Goal: Task Accomplishment & Management: Manage account settings

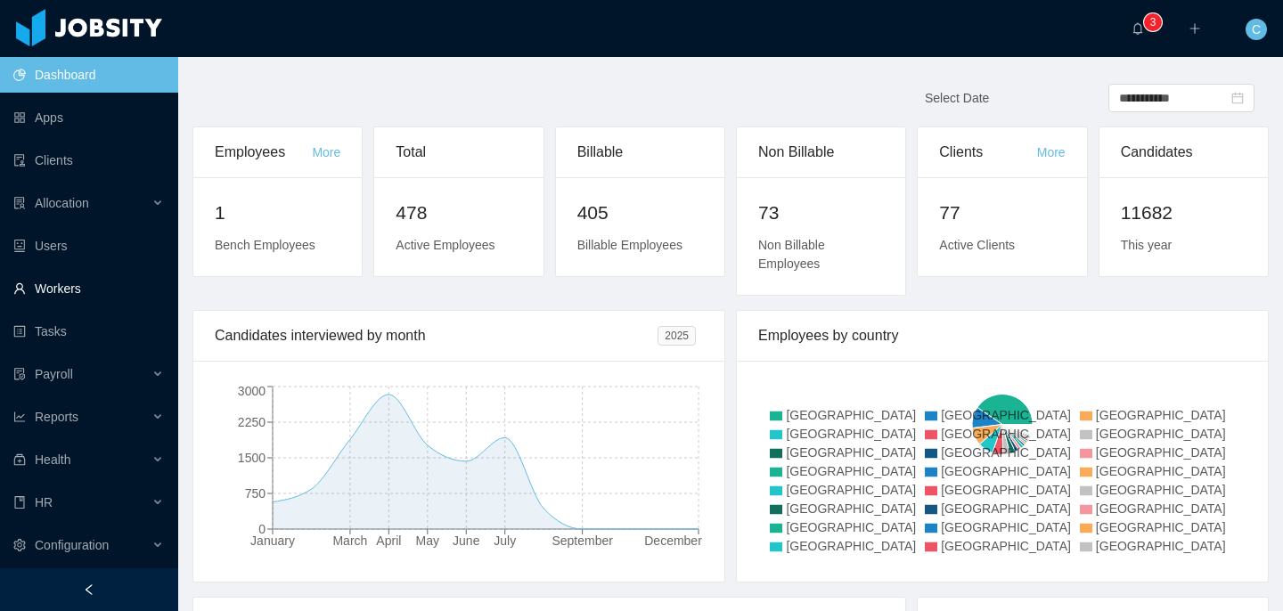
click at [120, 292] on link "Workers" at bounding box center [88, 289] width 151 height 36
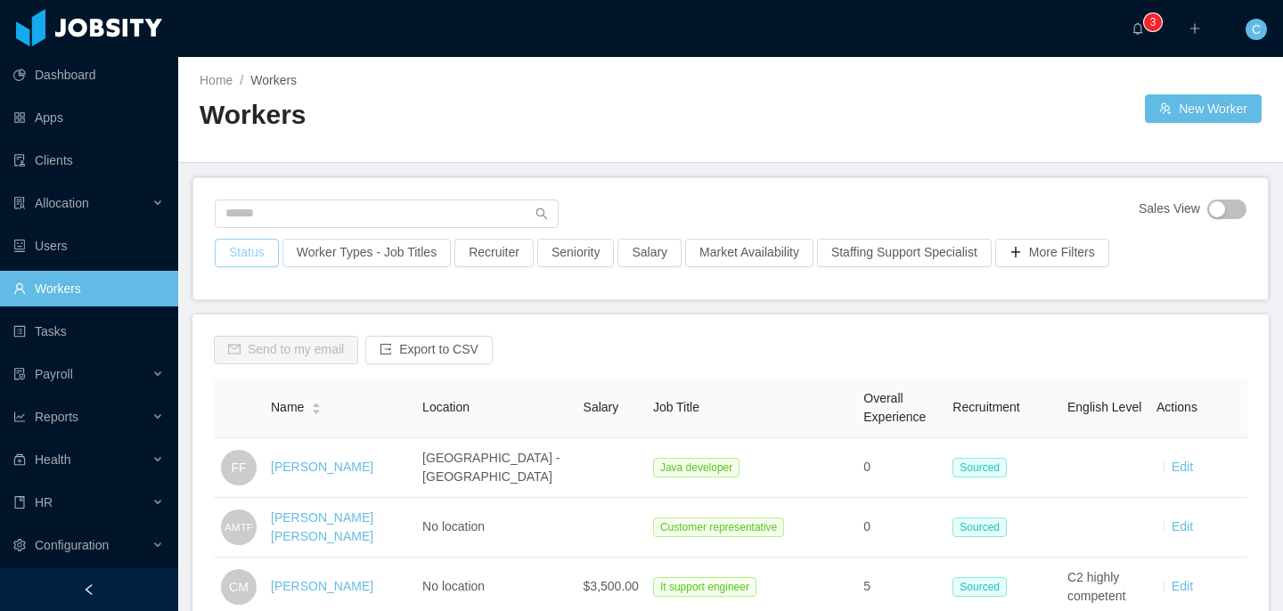
click at [273, 265] on button "Status" at bounding box center [247, 253] width 64 height 29
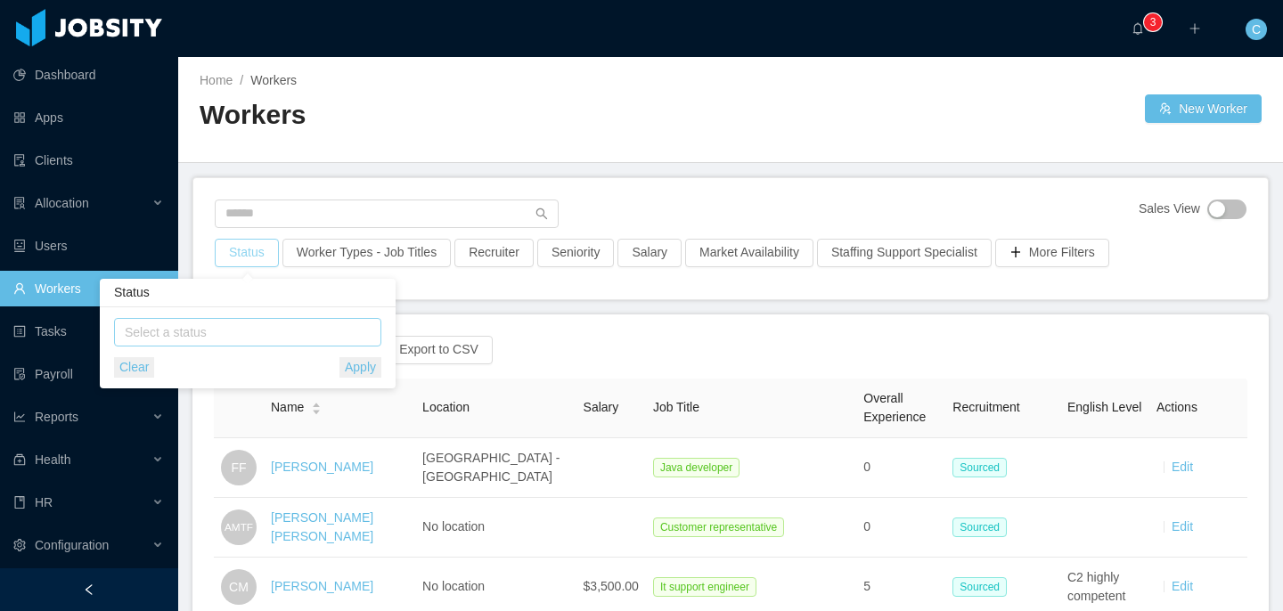
click at [271, 327] on div "Select a status" at bounding box center [244, 332] width 238 height 18
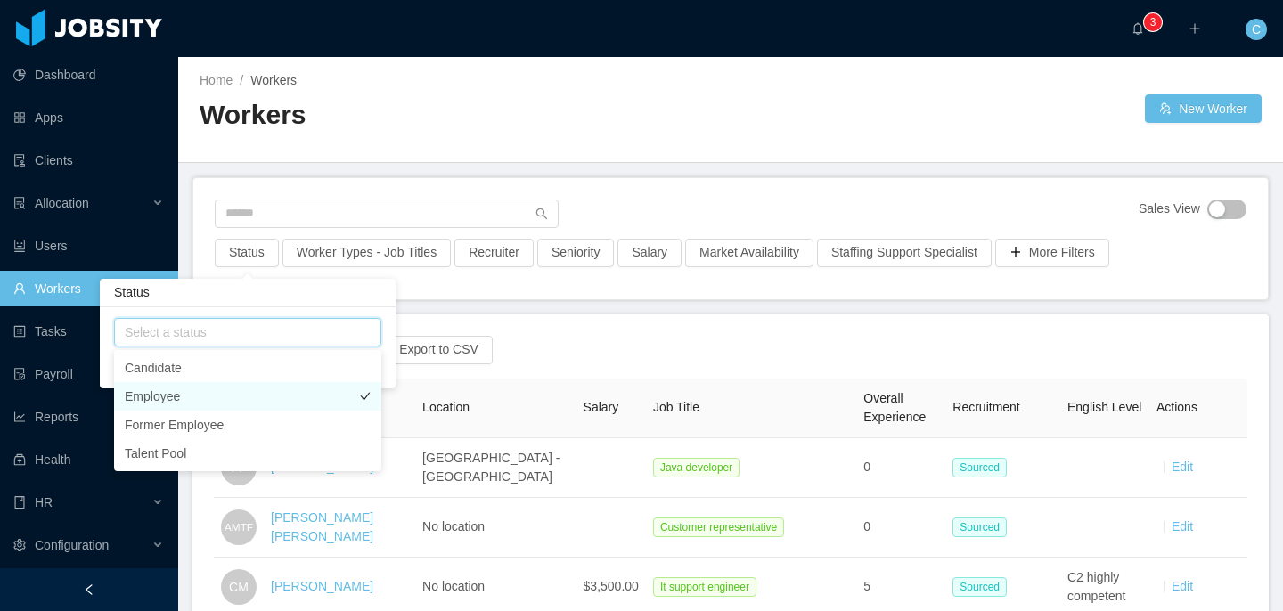
click at [199, 398] on li "Employee" at bounding box center [247, 396] width 267 height 29
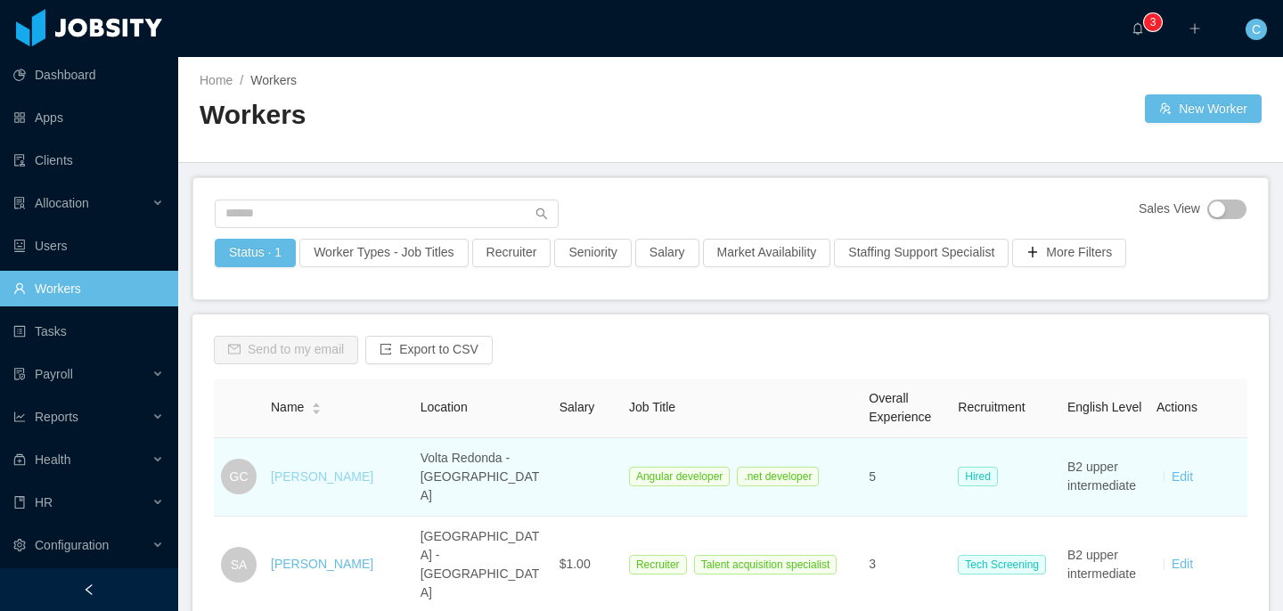
click at [338, 470] on link "Gabriel Corrêa" at bounding box center [322, 477] width 102 height 14
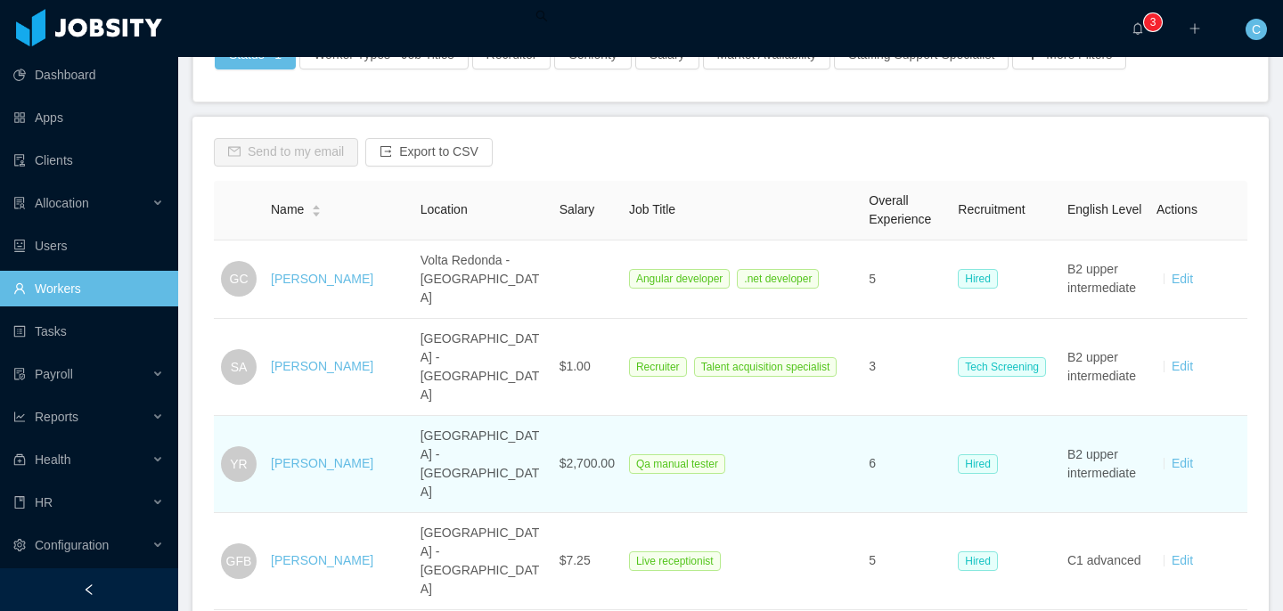
scroll to position [199, 0]
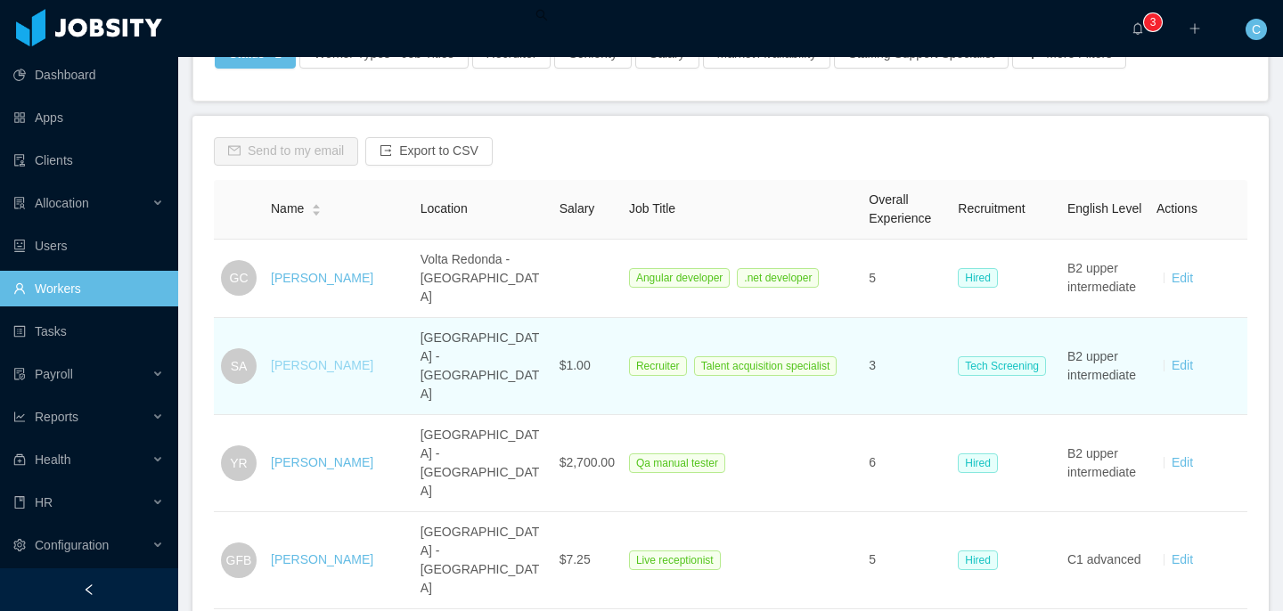
click at [336, 358] on link "Silvia Andrade" at bounding box center [322, 365] width 102 height 14
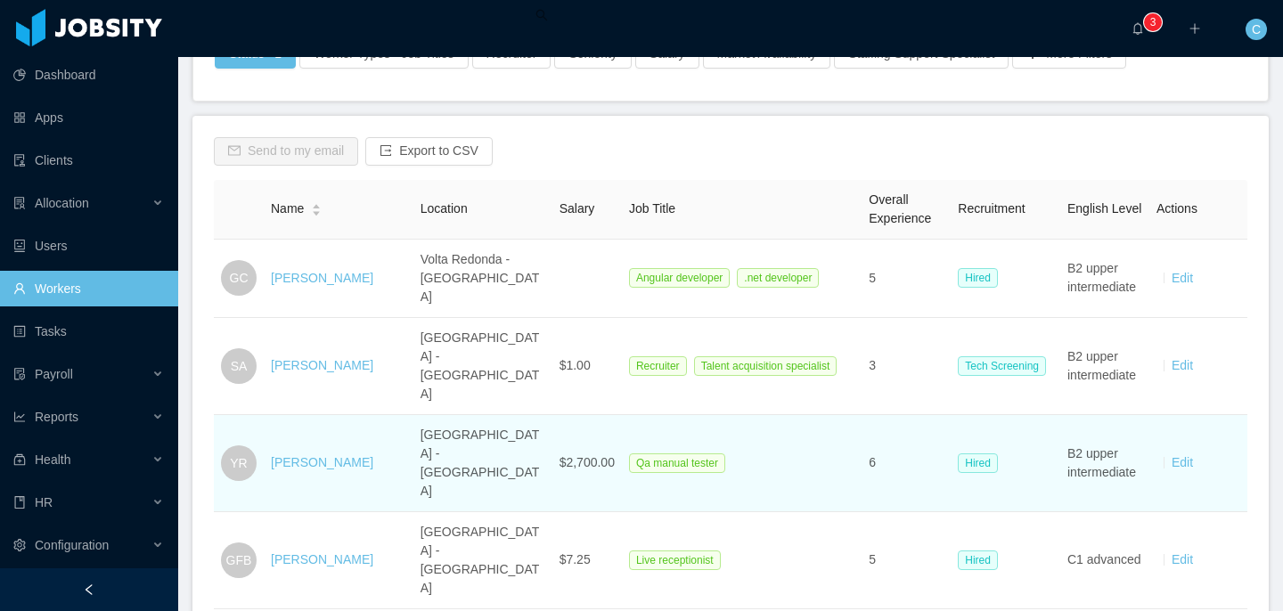
drag, startPoint x: 329, startPoint y: 385, endPoint x: 323, endPoint y: 416, distance: 31.6
click at [329, 455] on link "Yoselin Rojas" at bounding box center [322, 462] width 102 height 14
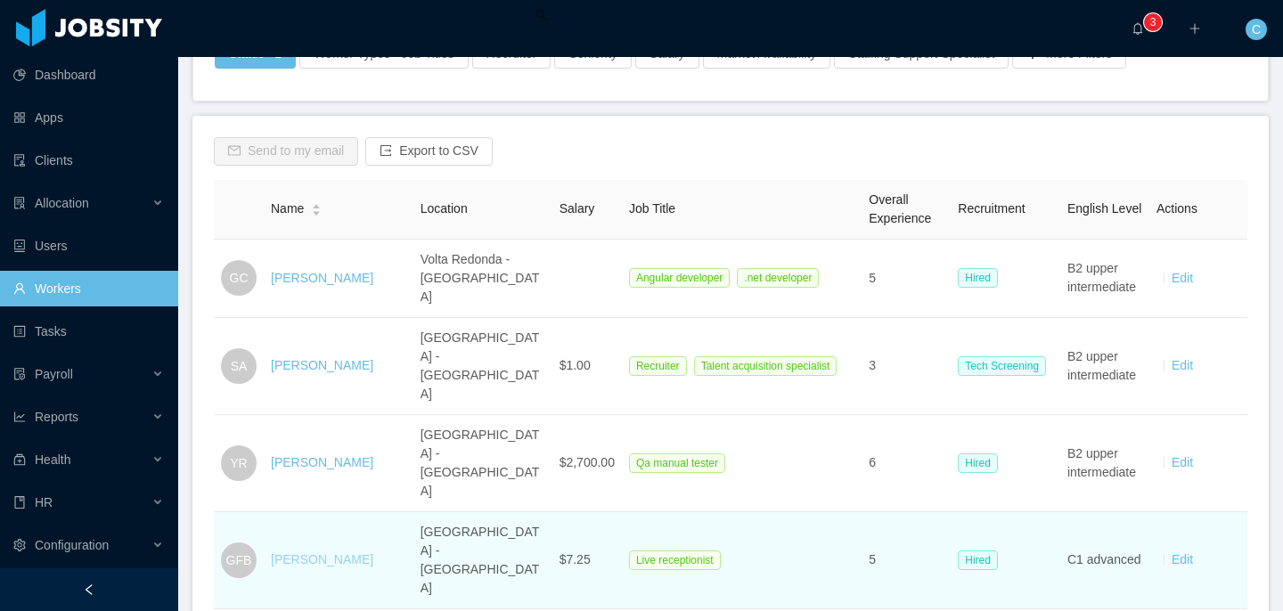
click at [312, 552] on link "Gian Franco Bianco" at bounding box center [322, 559] width 102 height 14
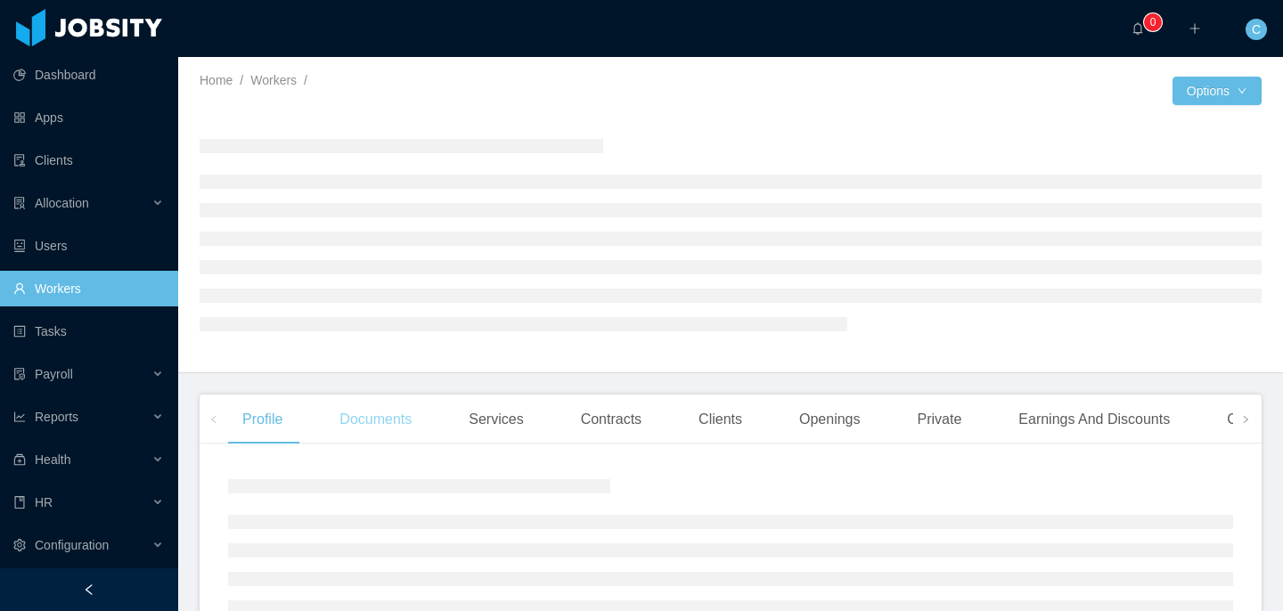
click at [401, 416] on div "Documents" at bounding box center [375, 420] width 101 height 50
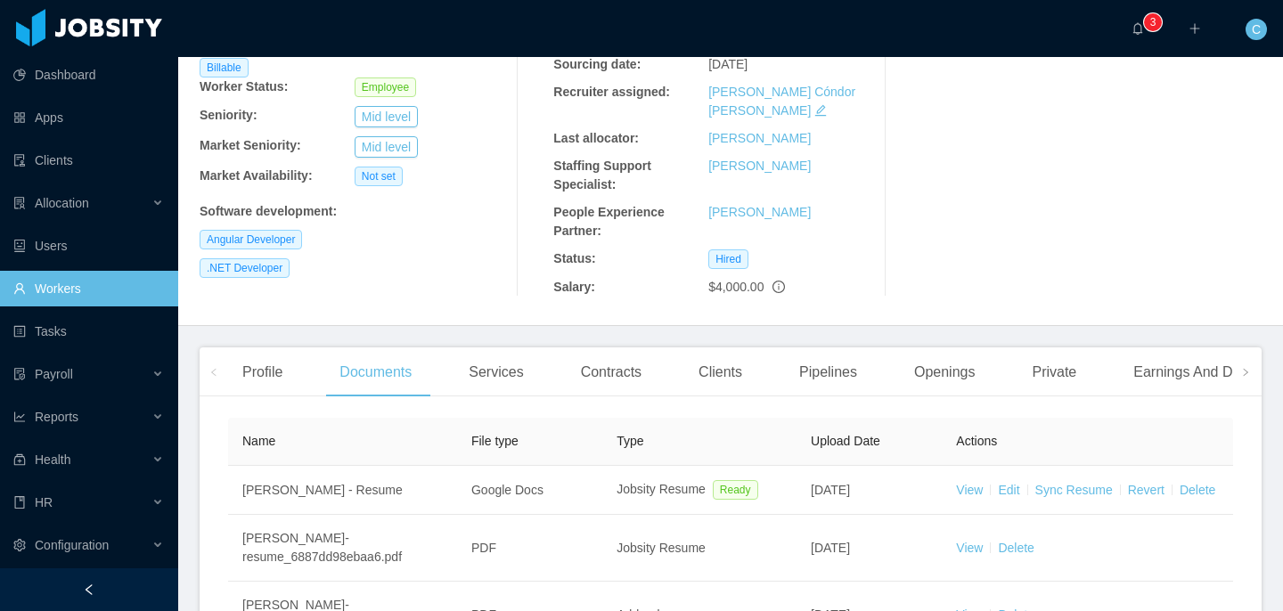
scroll to position [389, 0]
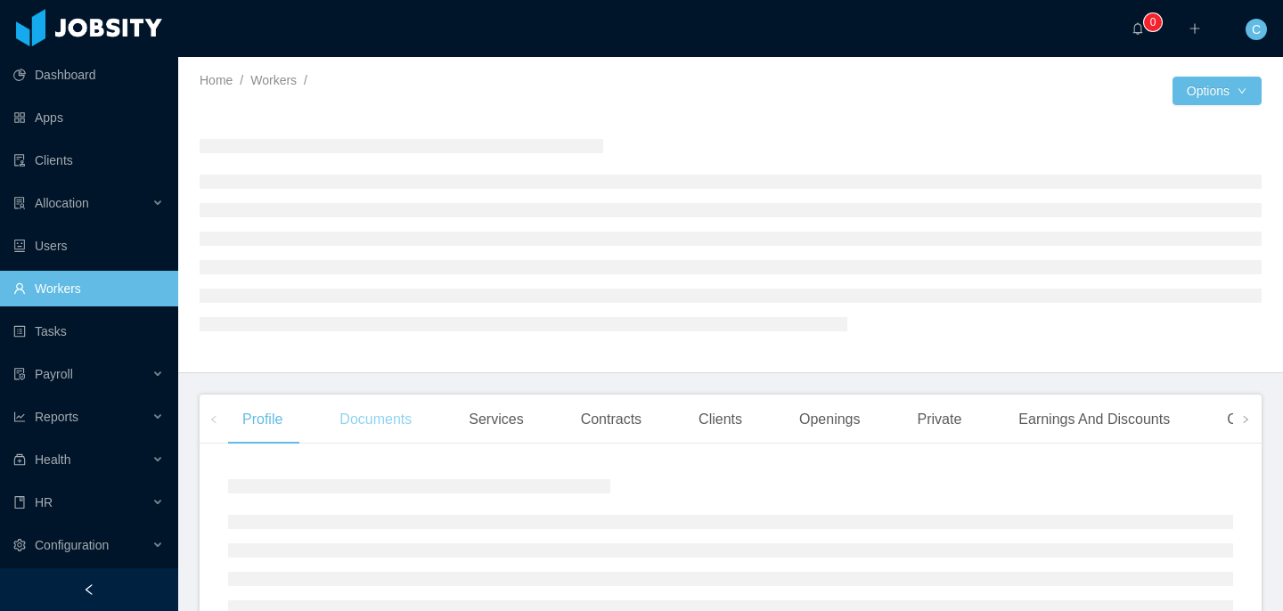
click at [397, 415] on main "Home / Workers / / Options Profile Documents Services Contracts Clients Opening…" at bounding box center [730, 334] width 1105 height 554
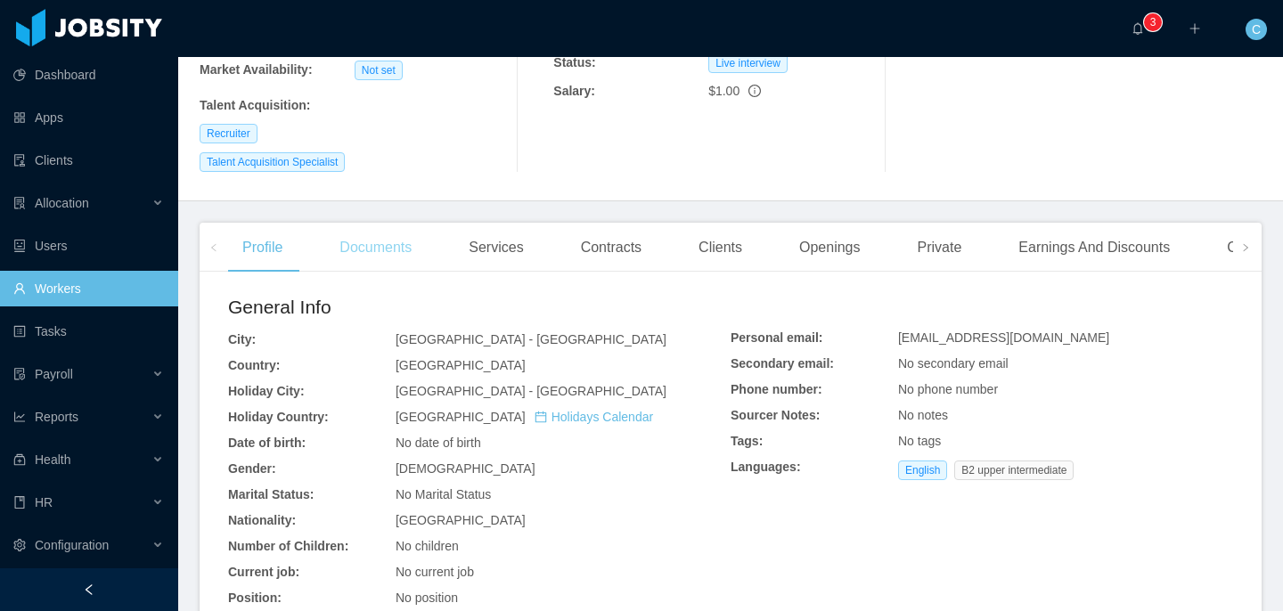
click at [381, 223] on div "Documents" at bounding box center [375, 248] width 101 height 50
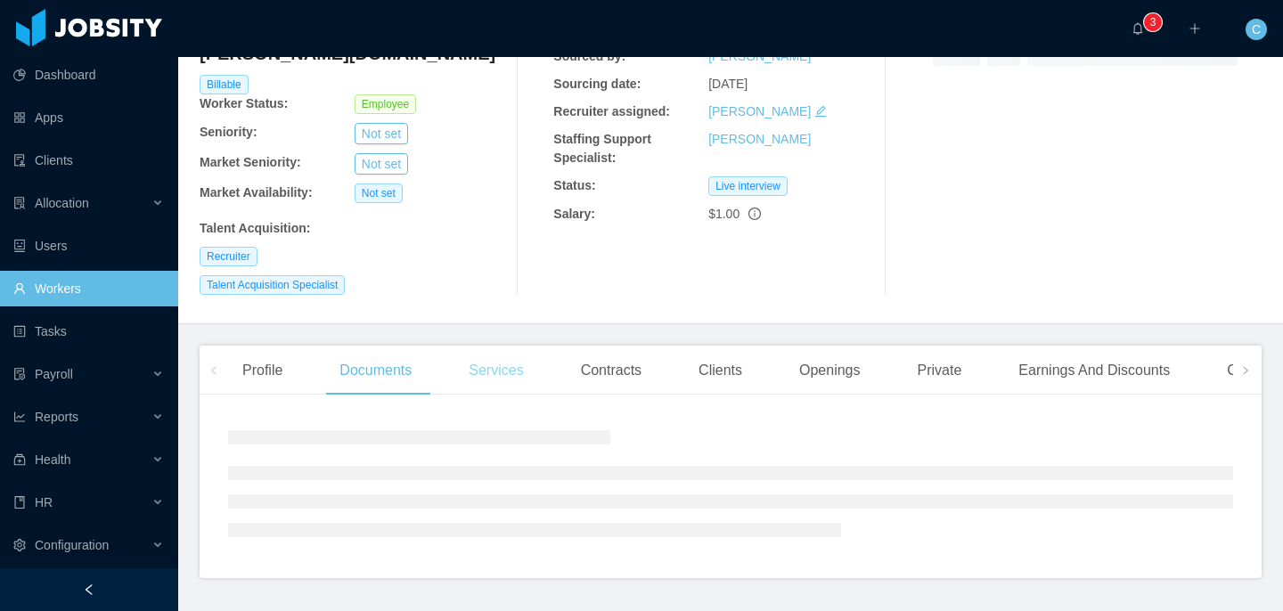
scroll to position [323, 0]
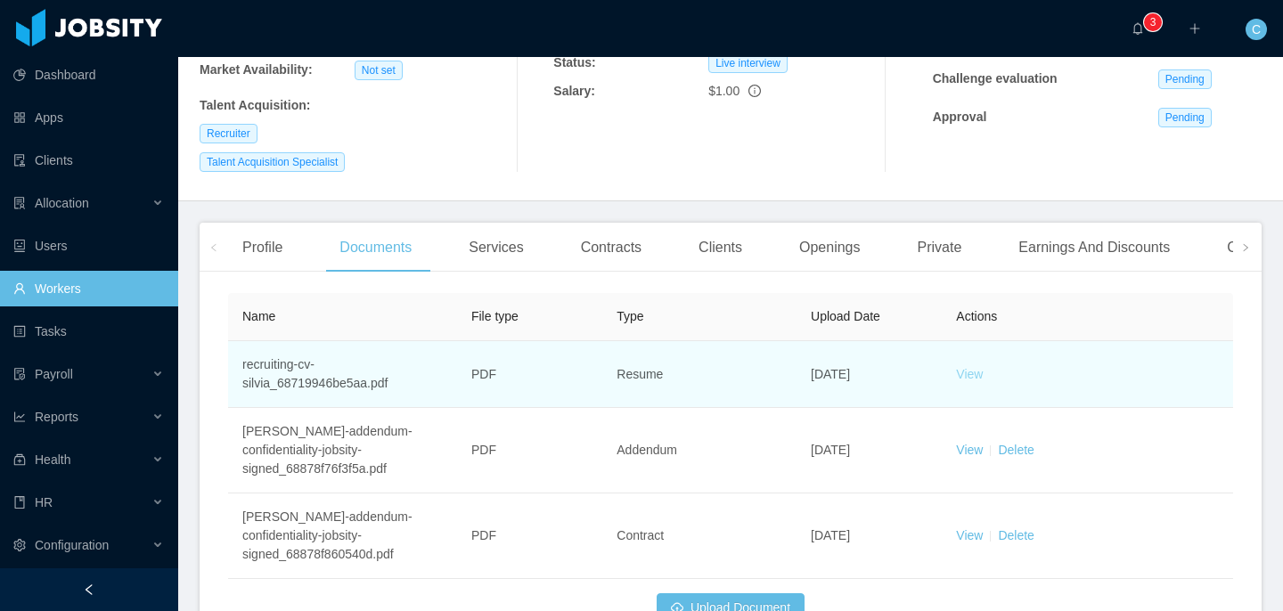
click at [972, 367] on link "View" at bounding box center [969, 374] width 27 height 14
